Goal: Information Seeking & Learning: Learn about a topic

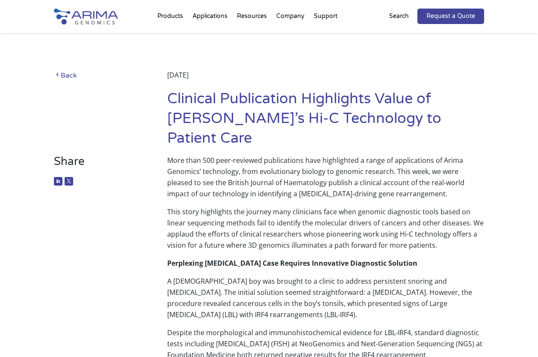
click at [66, 77] on link "Back" at bounding box center [99, 75] width 90 height 12
click at [70, 77] on link "Back" at bounding box center [99, 75] width 90 height 12
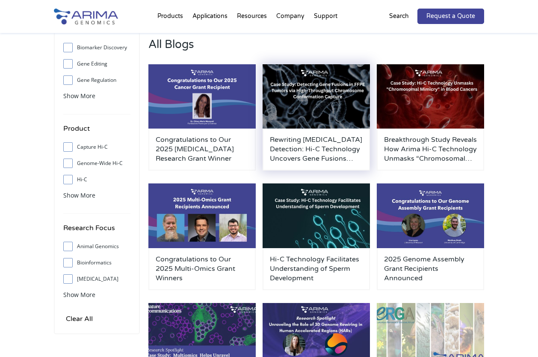
scroll to position [79, 0]
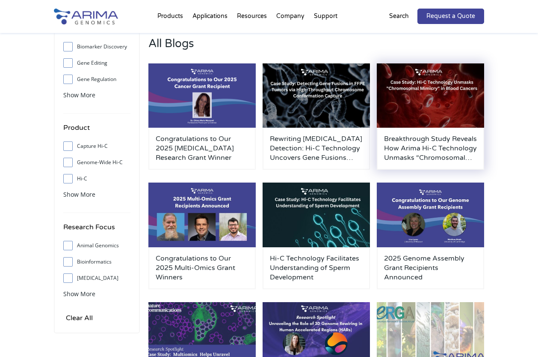
click at [417, 150] on h3 "Breakthrough Study Reveals How Arima Hi-C Technology Unmasks “Chromosomal Mimic…" at bounding box center [430, 148] width 93 height 28
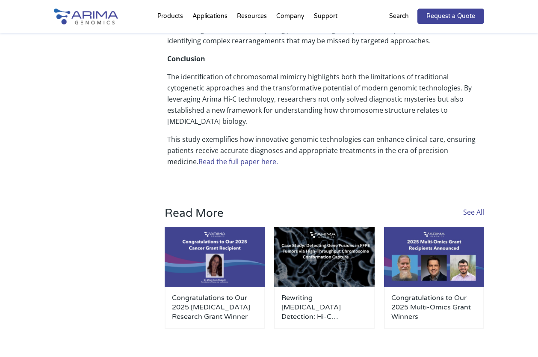
scroll to position [519, 0]
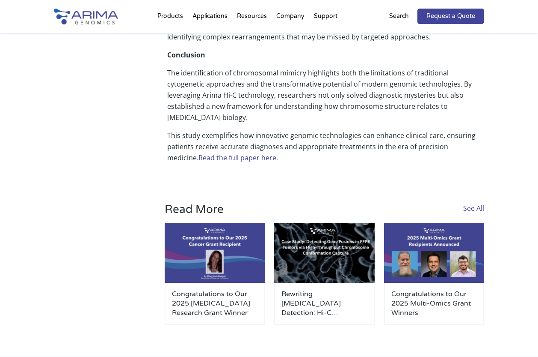
click at [199, 153] on link "Read the full paper here." at bounding box center [239, 157] width 80 height 9
